Goal: Find specific page/section: Find specific page/section

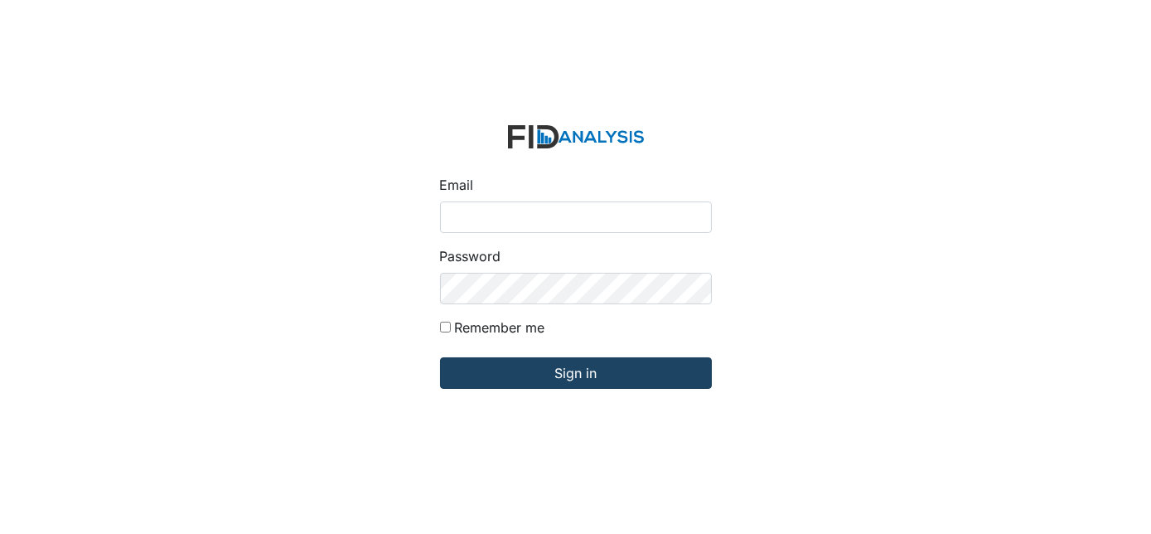
type input "[EMAIL_ADDRESS][DOMAIN_NAME]"
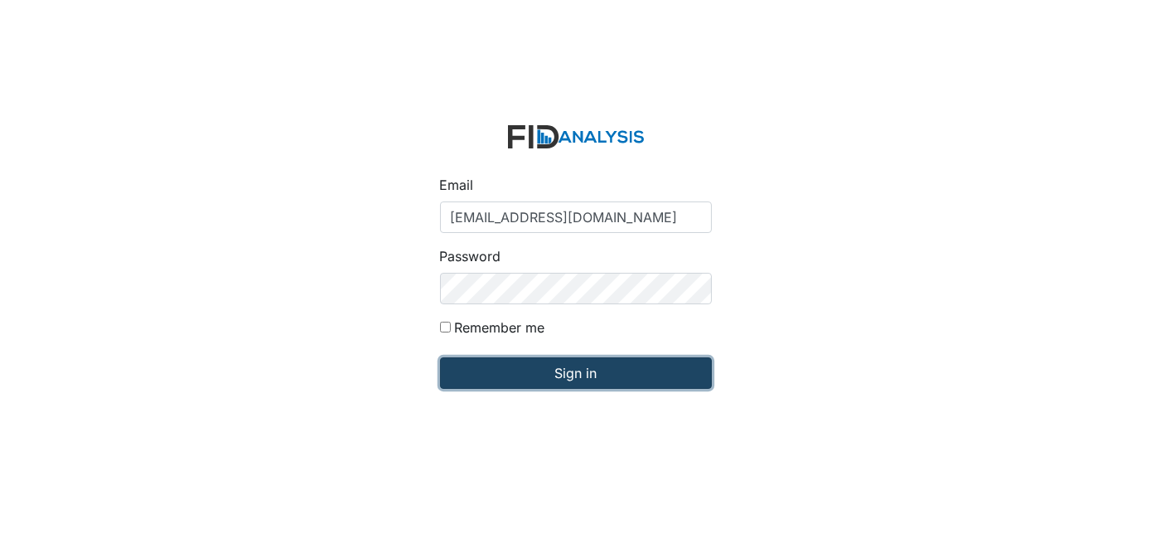
click at [590, 368] on input "Sign in" at bounding box center [576, 372] width 272 height 31
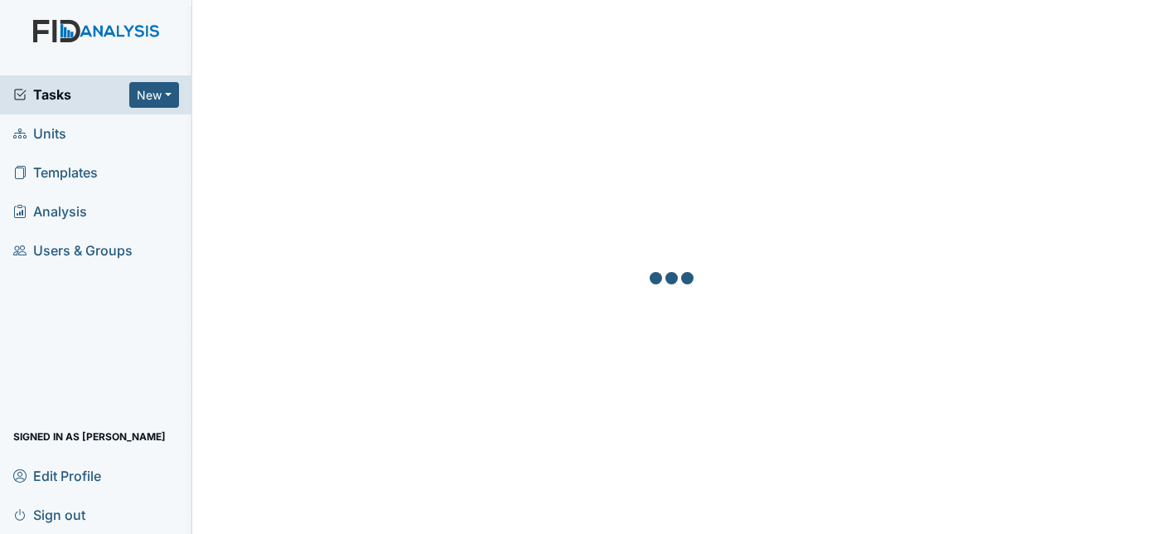
click at [147, 139] on link "Units" at bounding box center [96, 133] width 192 height 39
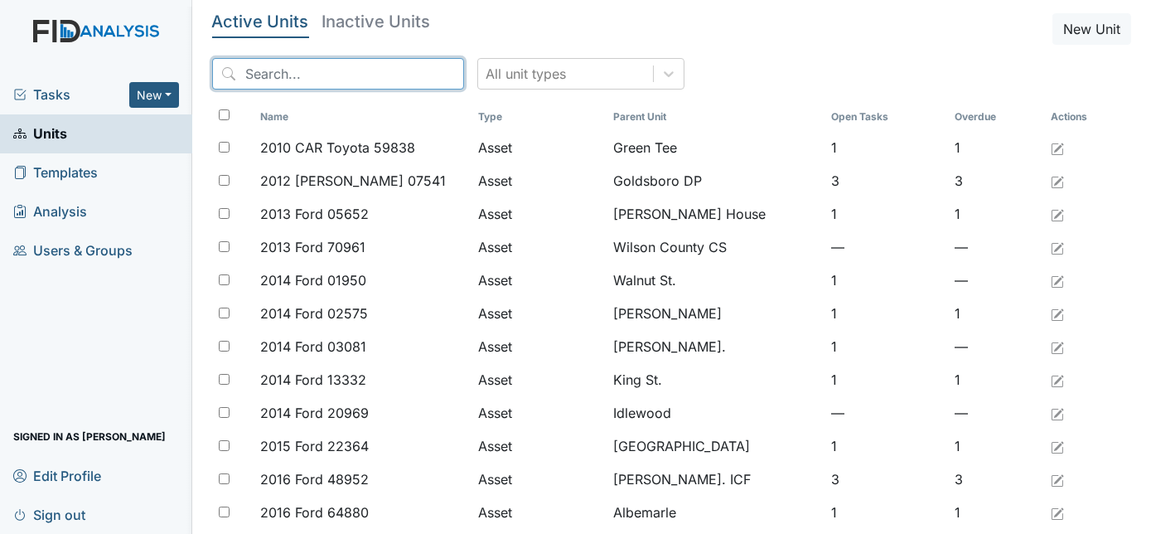
click at [399, 67] on input "search" at bounding box center [338, 73] width 252 height 31
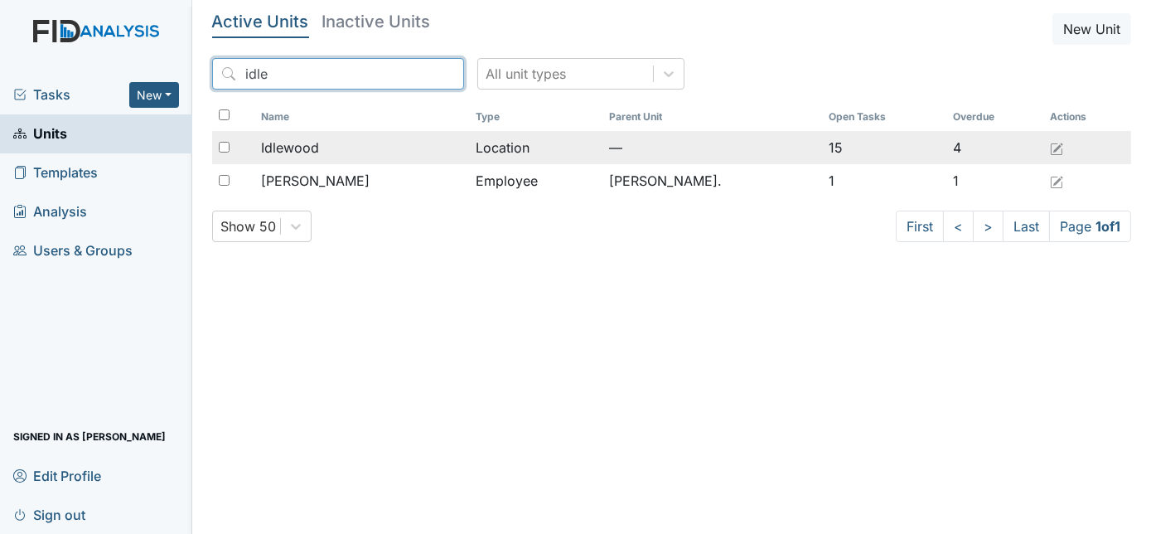
type input "idle"
click at [462, 140] on div "Idlewood" at bounding box center [362, 148] width 202 height 20
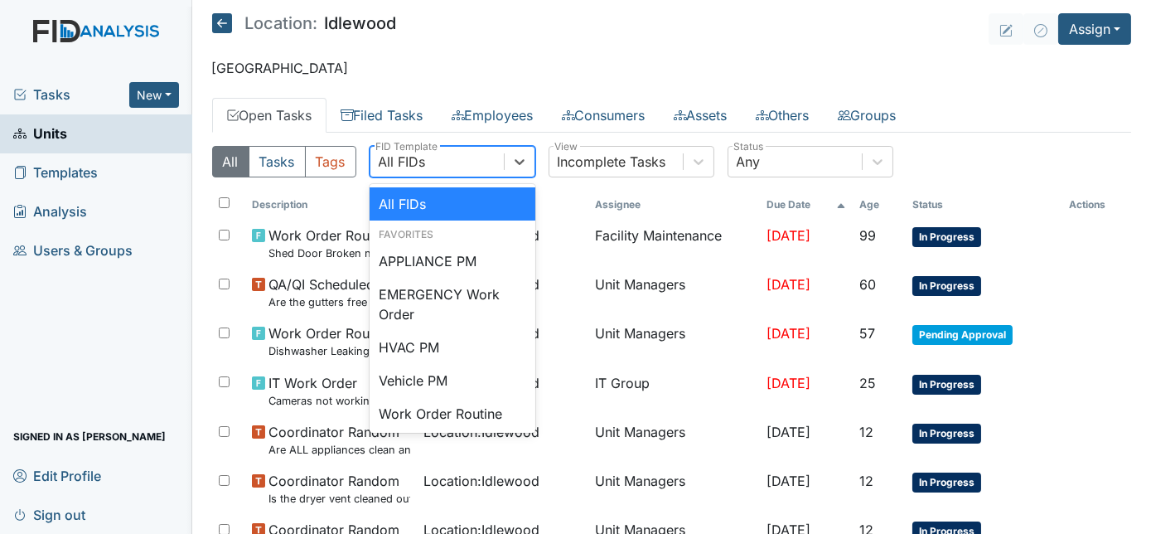
click at [486, 407] on div "Work Order Routine" at bounding box center [453, 413] width 166 height 33
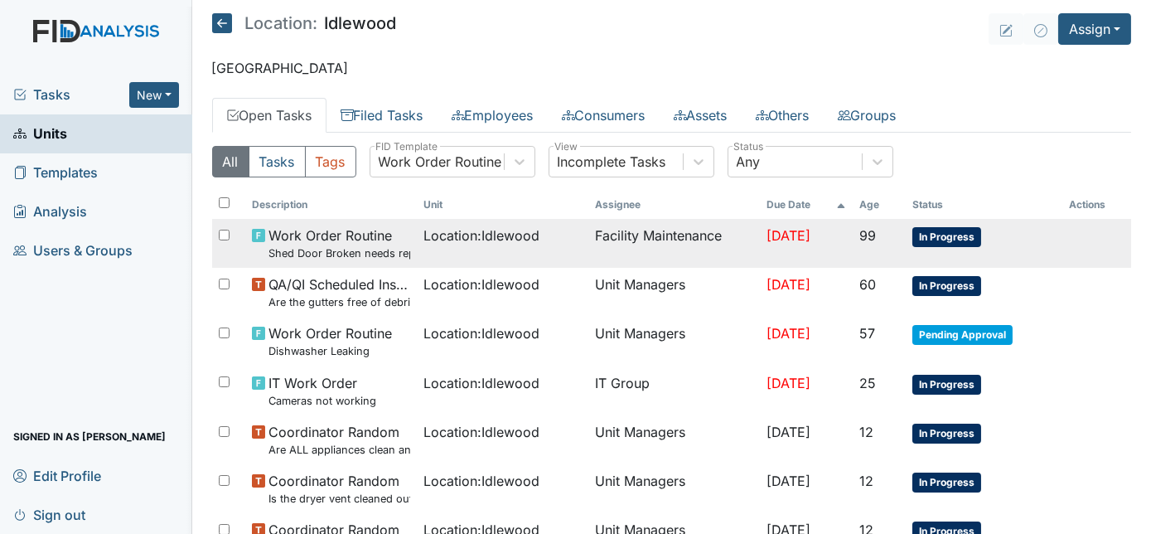
click at [725, 235] on td "Facility Maintenance" at bounding box center [674, 243] width 172 height 49
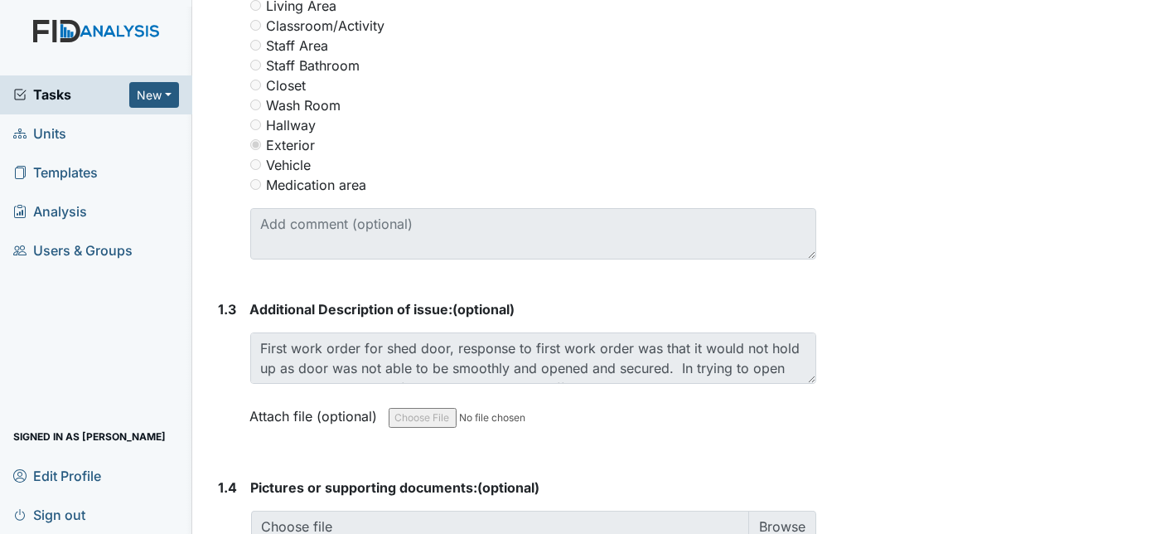
scroll to position [30, 0]
